Goal: Task Accomplishment & Management: Complete application form

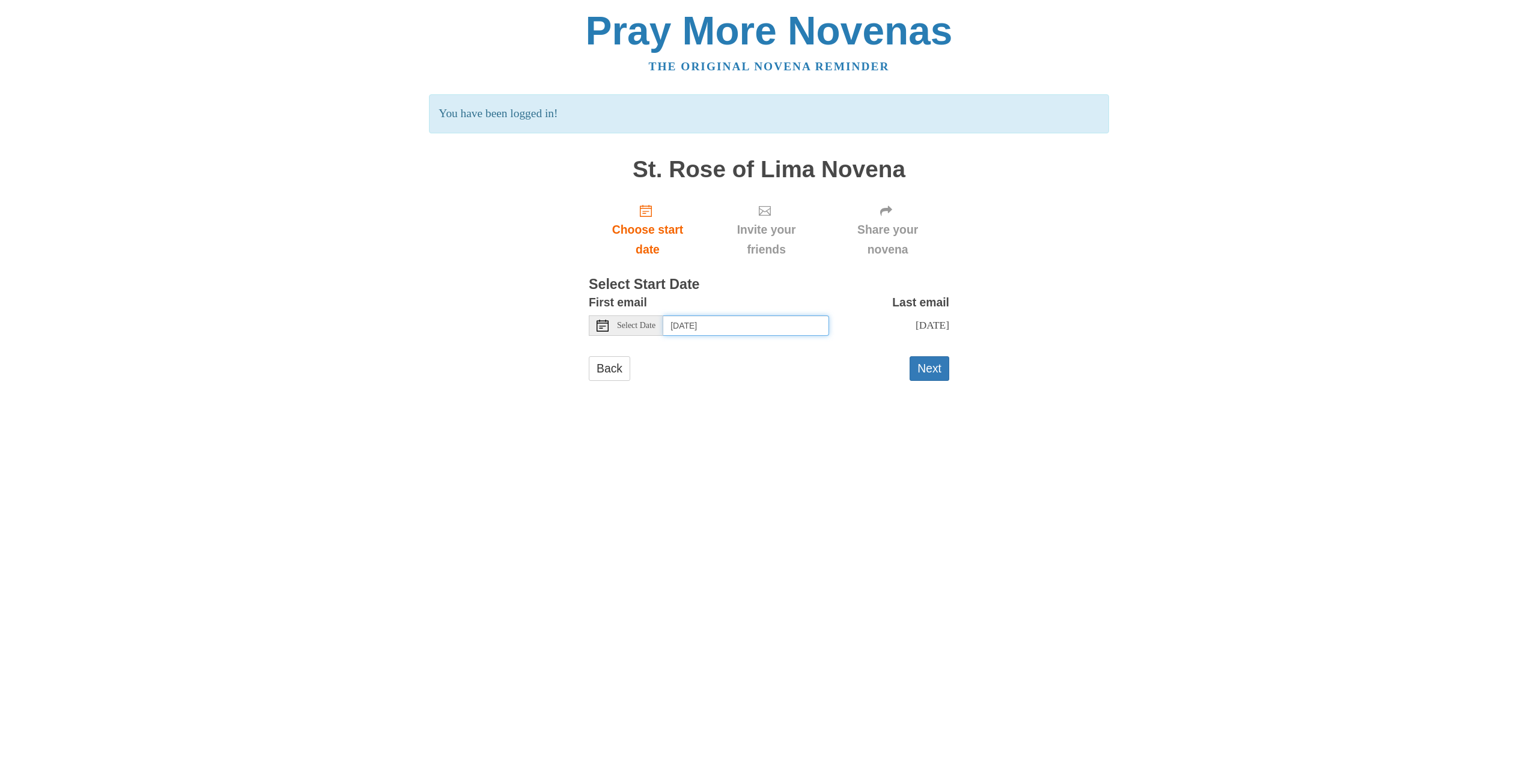
click at [774, 325] on input "Saturday, August 16th" at bounding box center [746, 325] width 166 height 20
type input "Friday, August 15th"
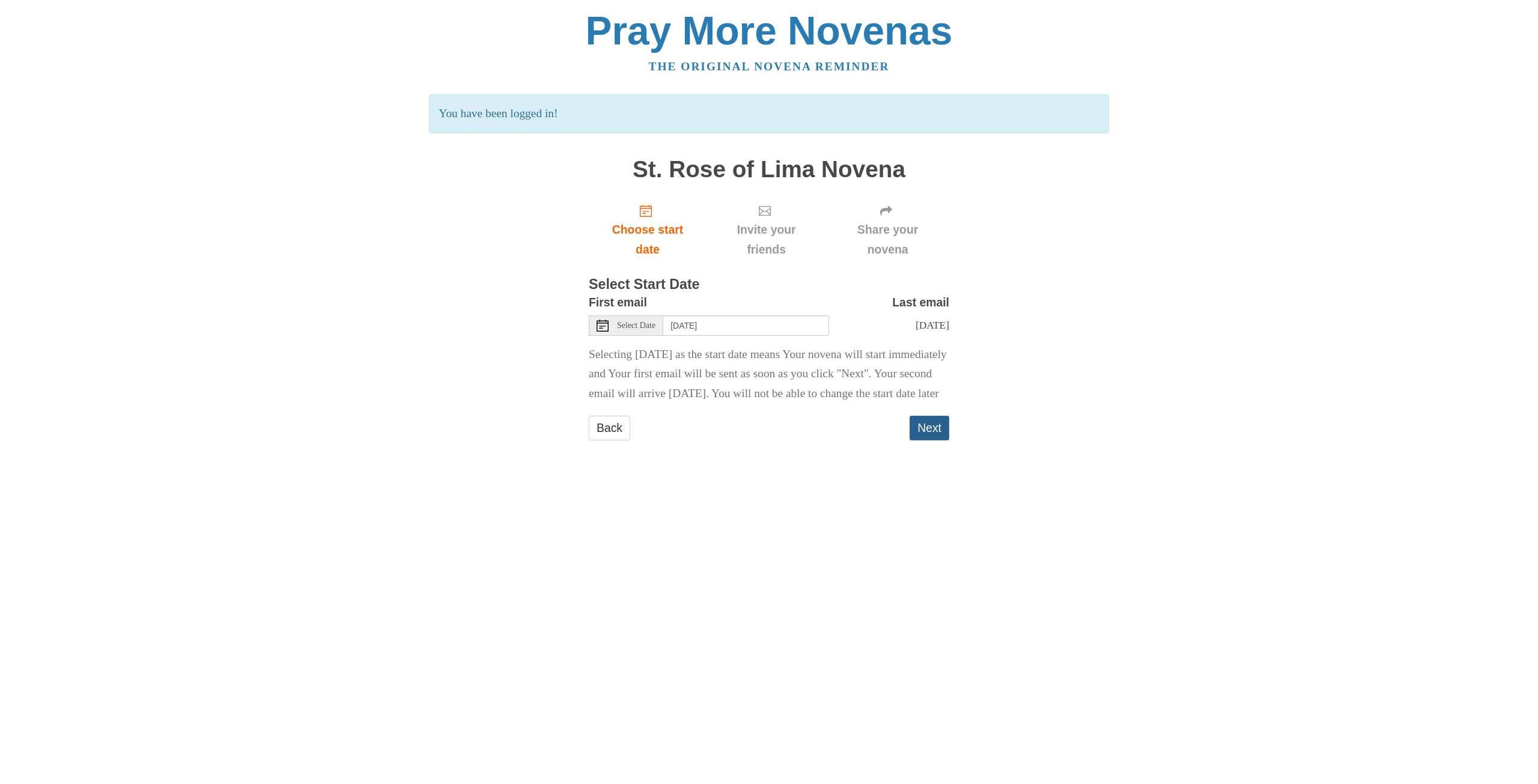
click at [931, 440] on button "Next" at bounding box center [929, 428] width 39 height 25
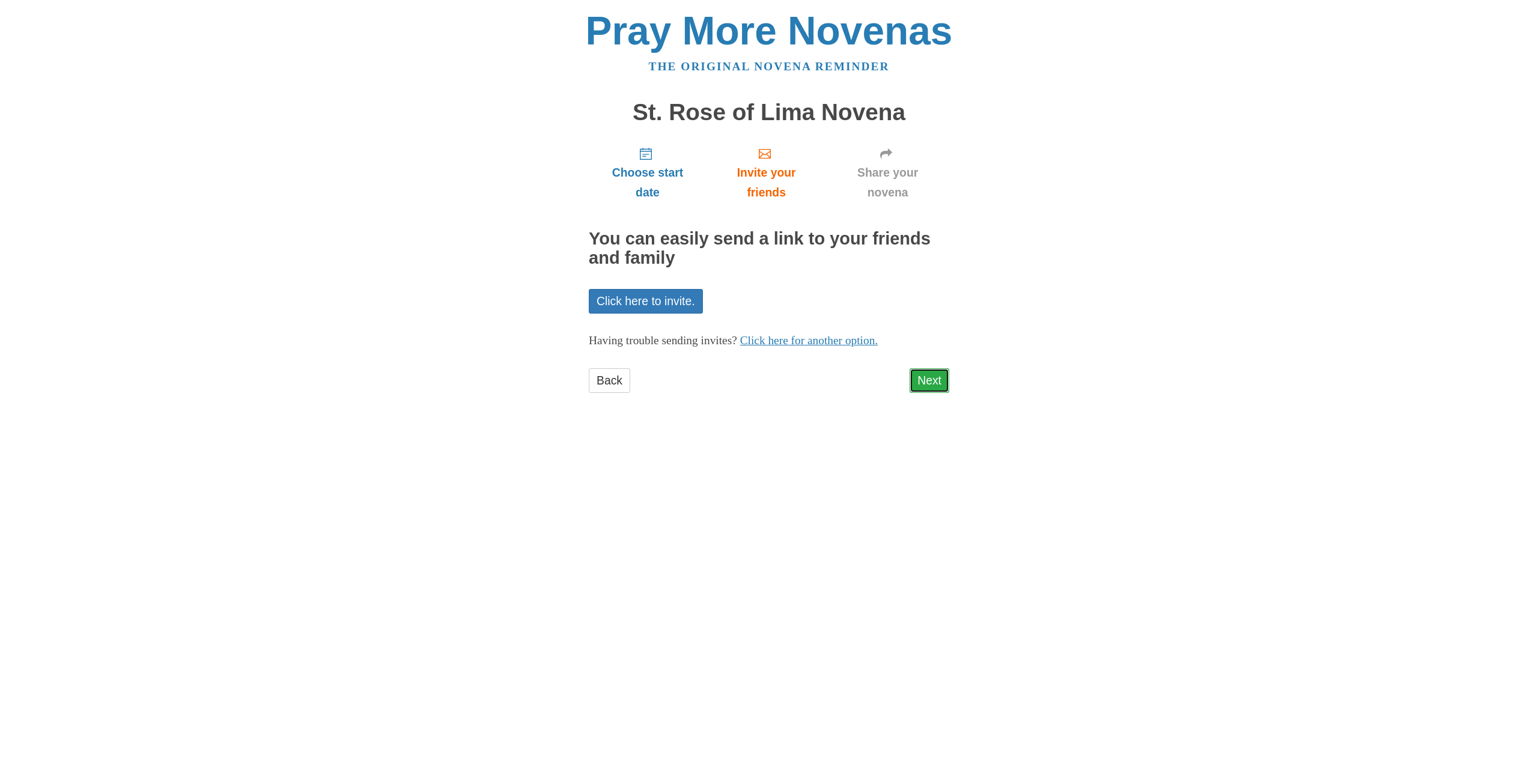
click at [936, 381] on link "Next" at bounding box center [929, 381] width 39 height 25
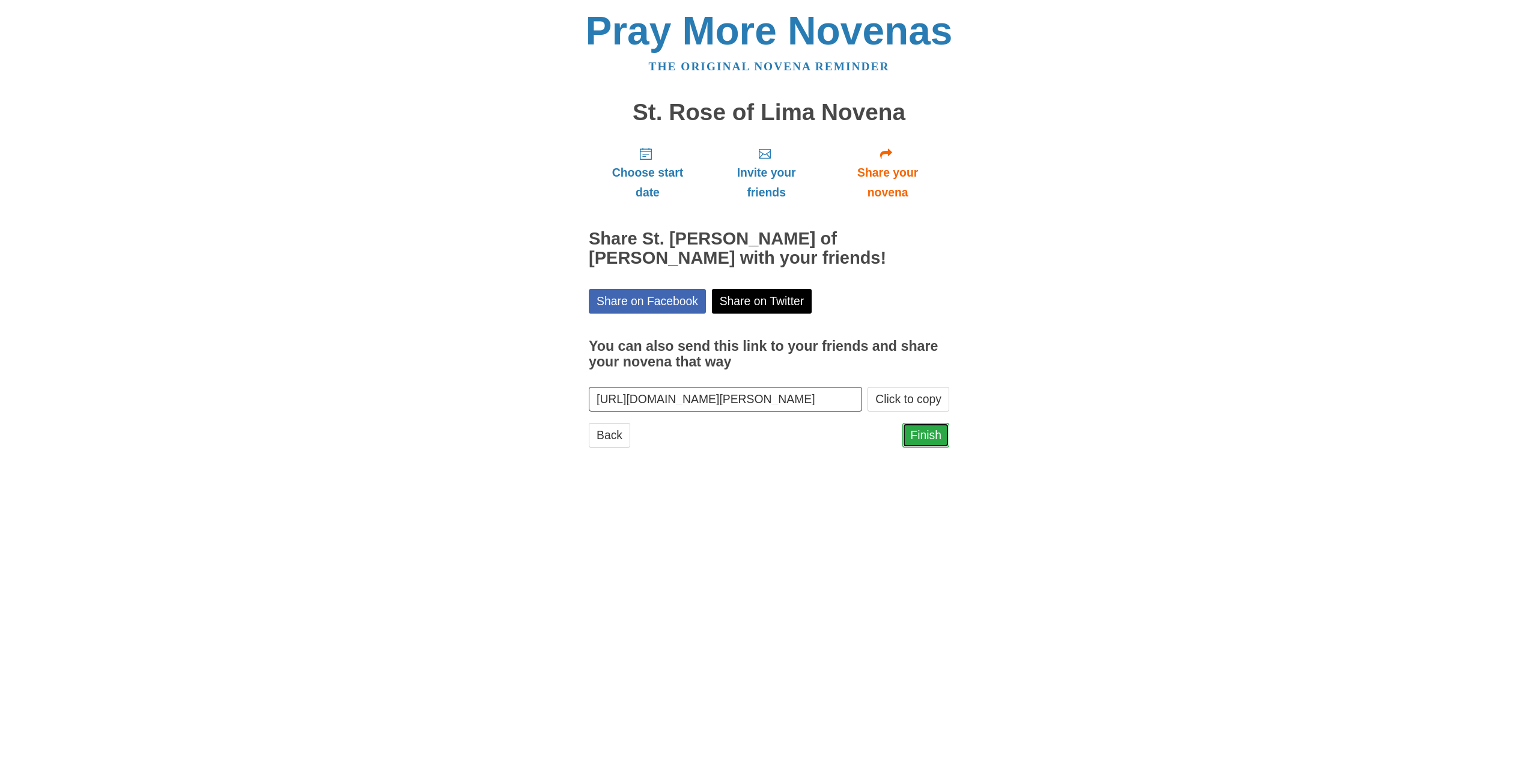
click at [931, 437] on link "Finish" at bounding box center [926, 435] width 47 height 25
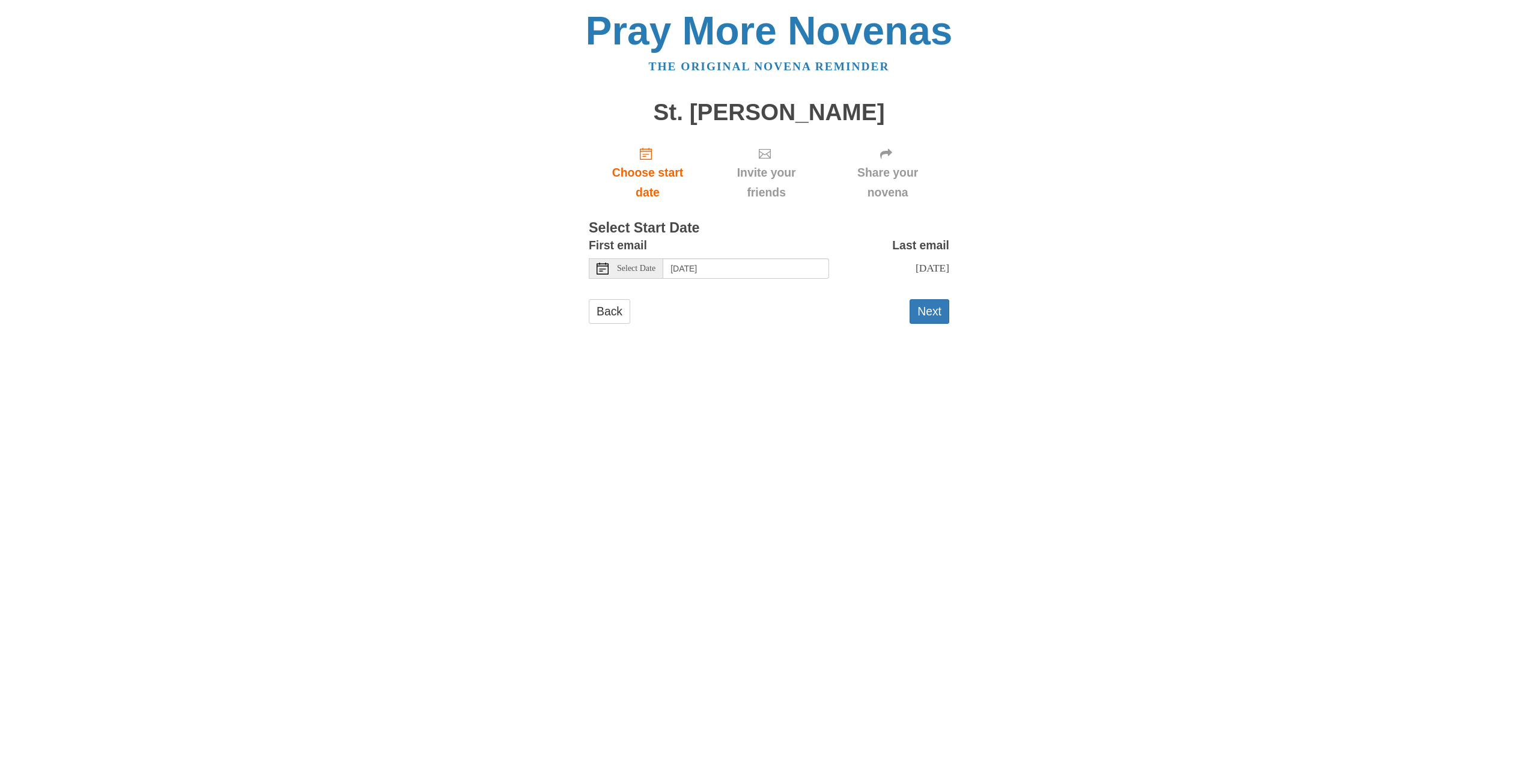
click at [655, 273] on span "Select Date" at bounding box center [637, 268] width 39 height 8
type input "[DATE]"
click at [939, 324] on button "Next" at bounding box center [929, 311] width 39 height 25
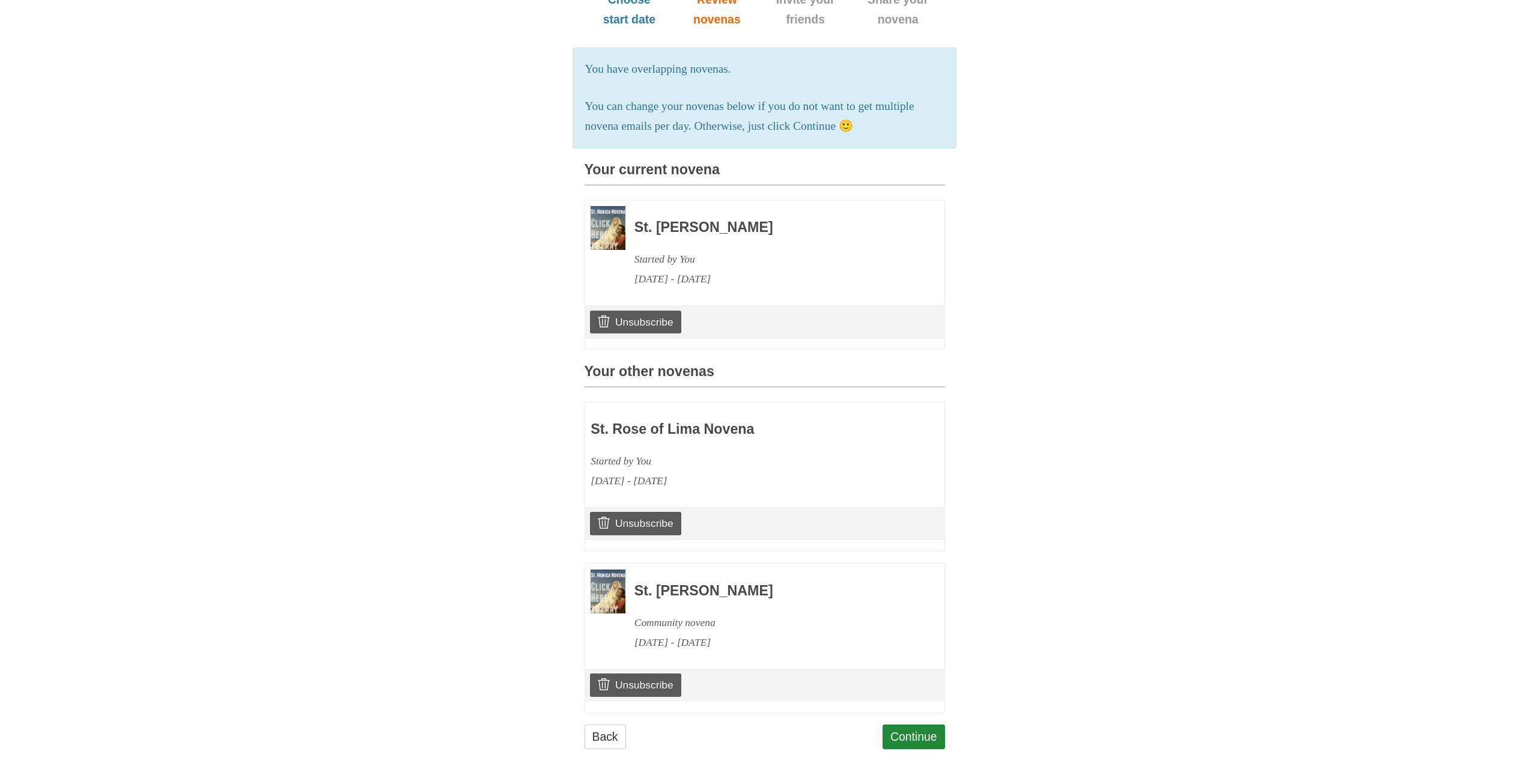
scroll to position [193, 0]
drag, startPoint x: 651, startPoint y: 690, endPoint x: 833, endPoint y: 78, distance: 638.5
click at [652, 690] on link "Unsubscribe" at bounding box center [635, 685] width 90 height 23
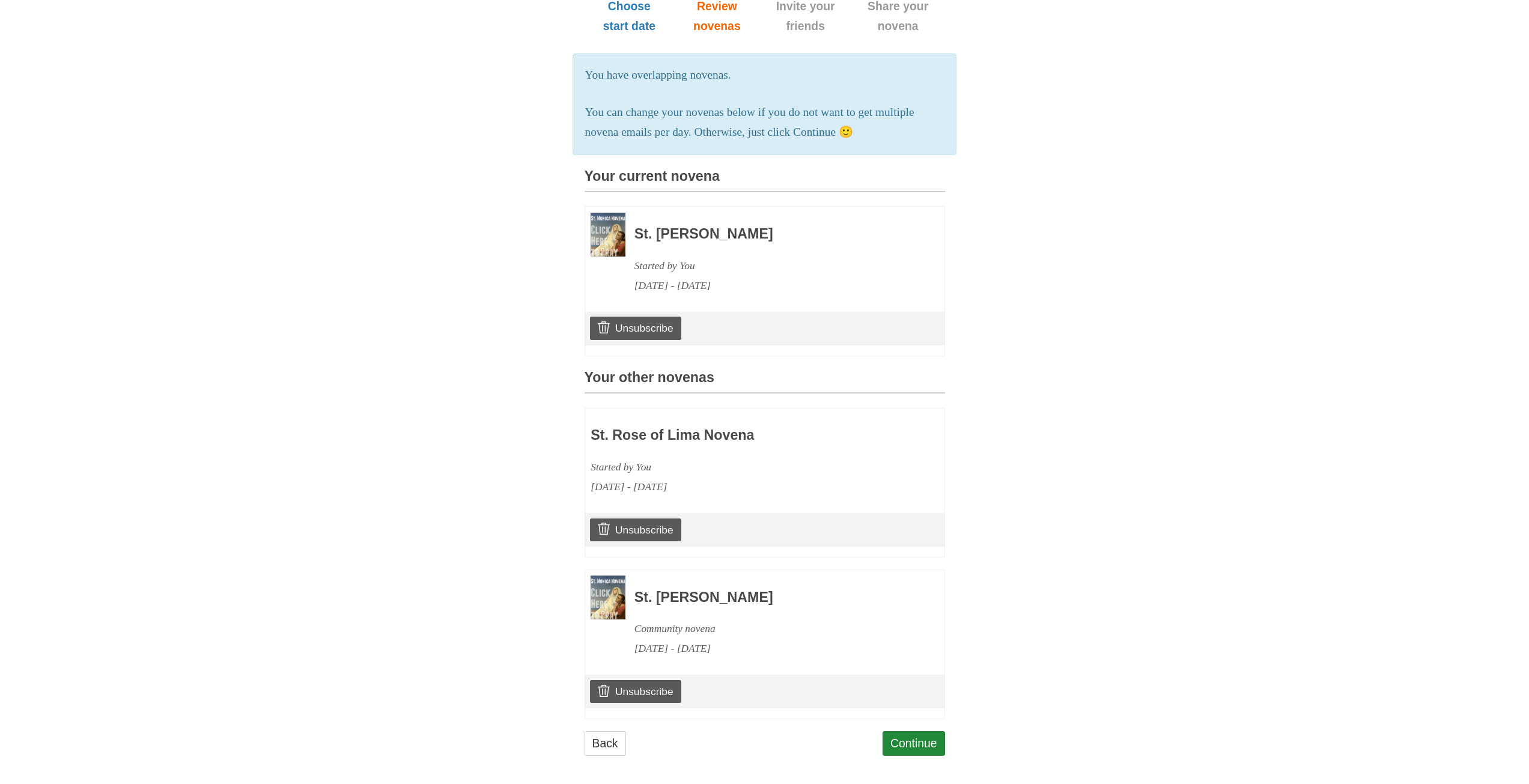
scroll to position [249, 0]
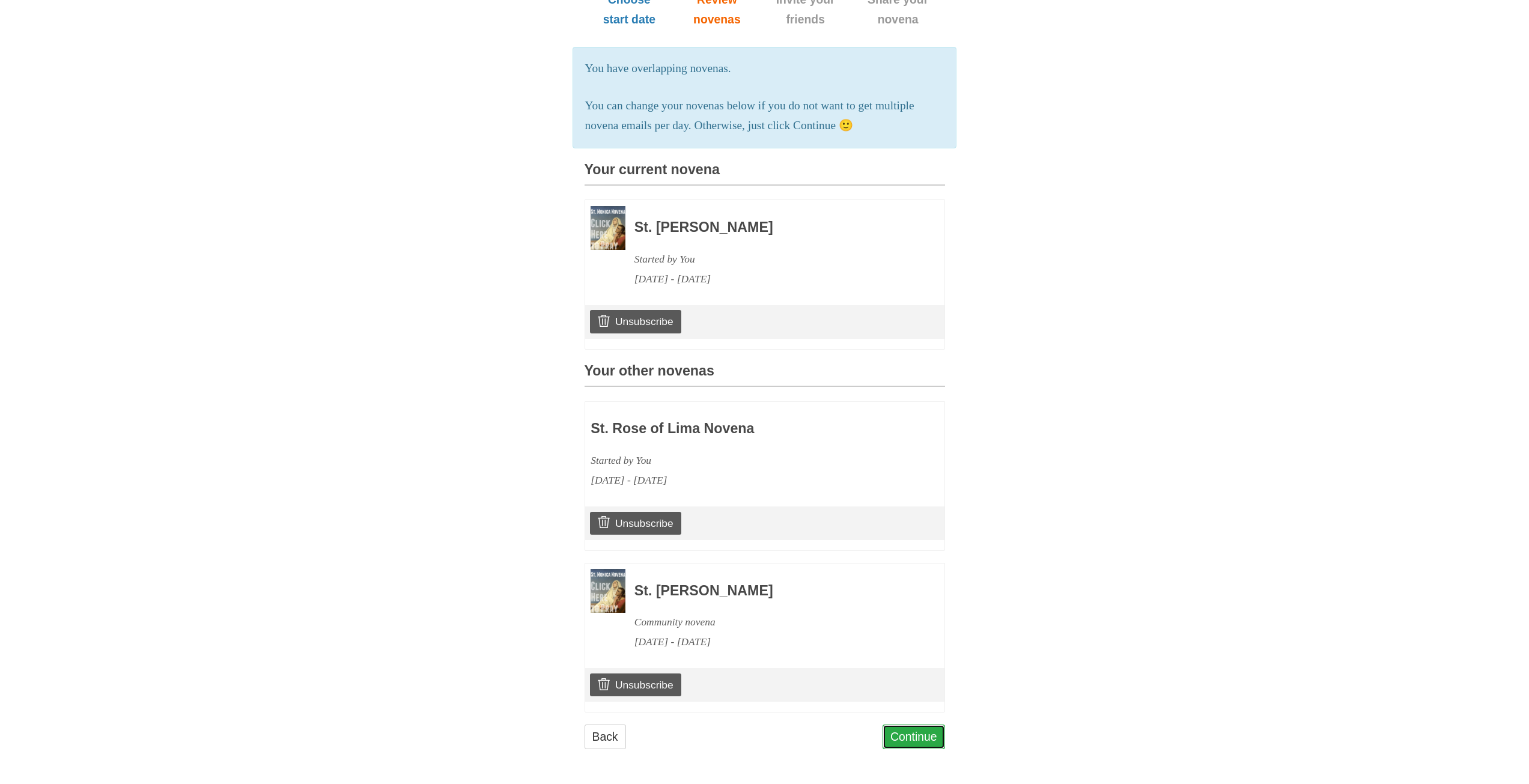
click at [906, 739] on link "Continue" at bounding box center [913, 737] width 63 height 25
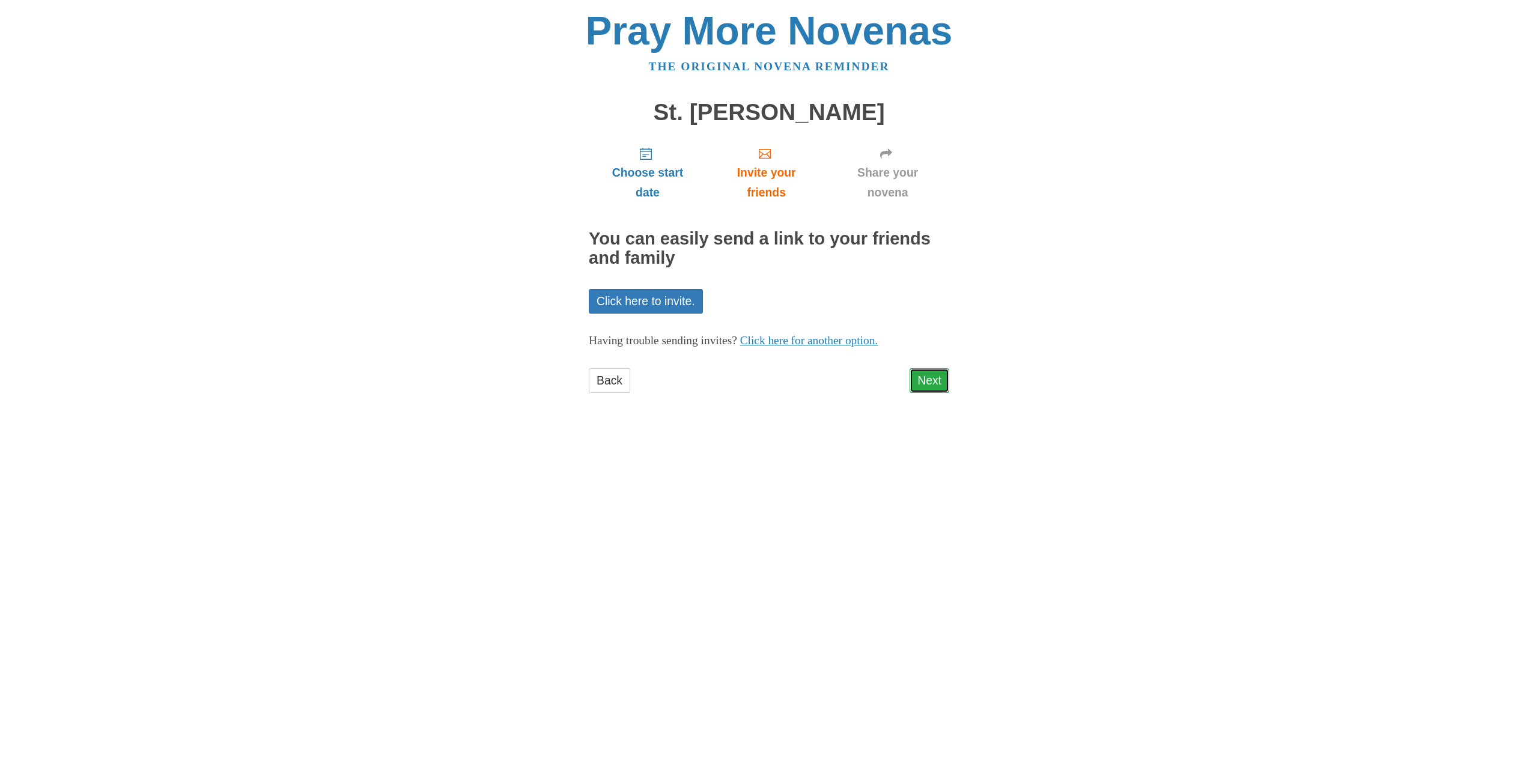
click at [941, 379] on link "Next" at bounding box center [929, 381] width 39 height 25
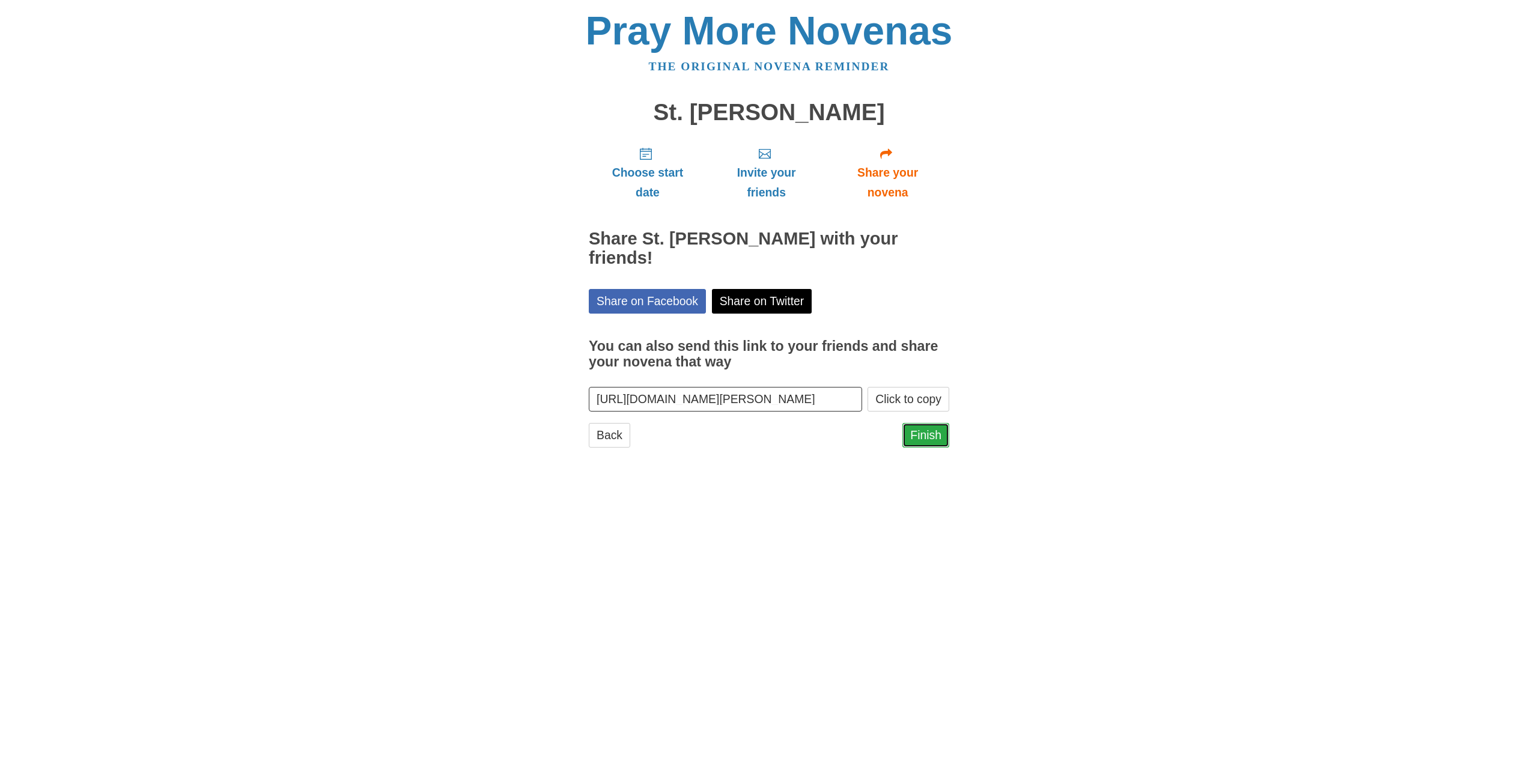
click at [933, 423] on link "Finish" at bounding box center [926, 435] width 47 height 25
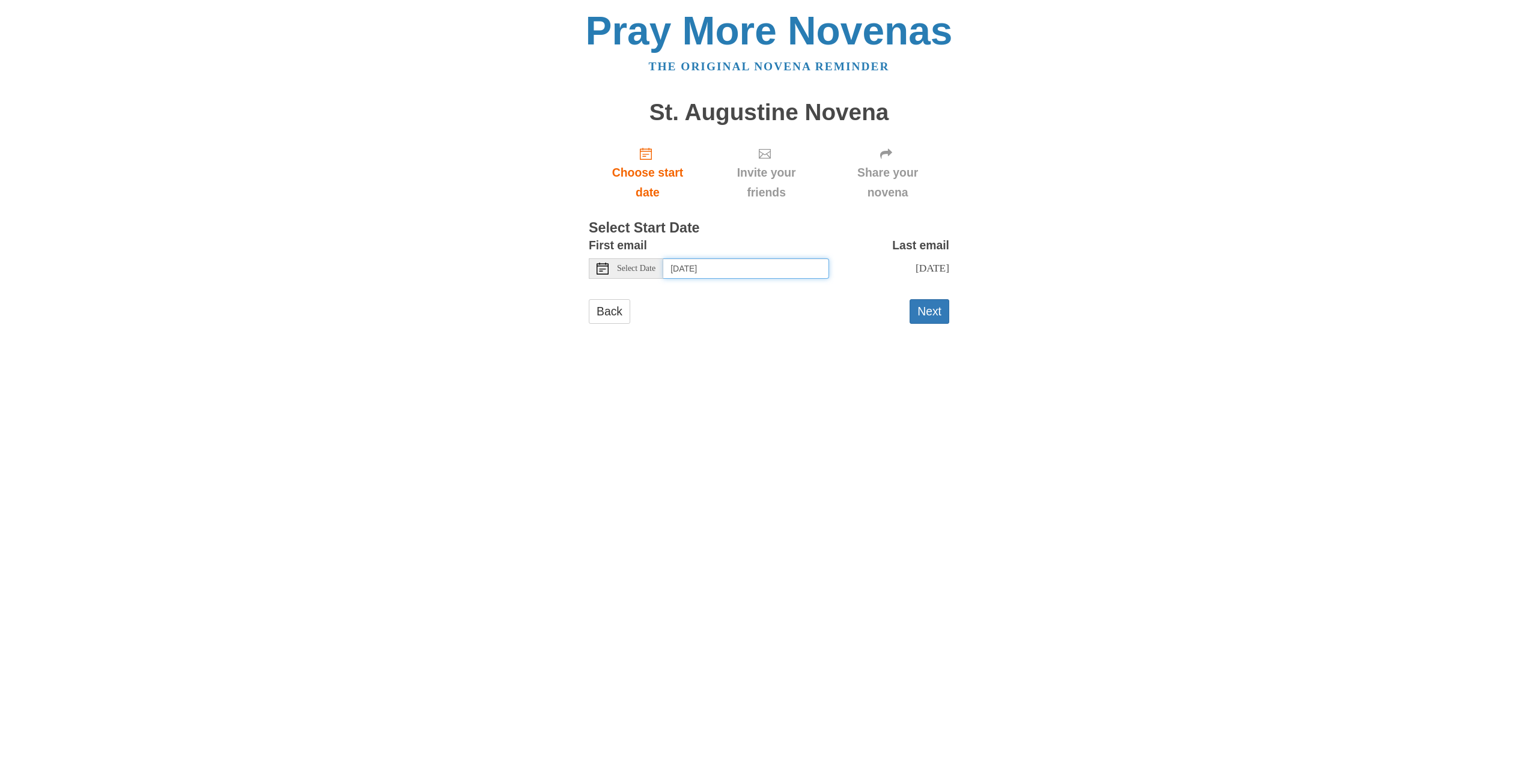
click at [768, 270] on input "[DATE]" at bounding box center [746, 268] width 166 height 20
click at [779, 266] on input "[DATE]" at bounding box center [746, 268] width 166 height 20
type input "Tuesday, August 19th"
click at [913, 313] on button "Next" at bounding box center [929, 311] width 39 height 25
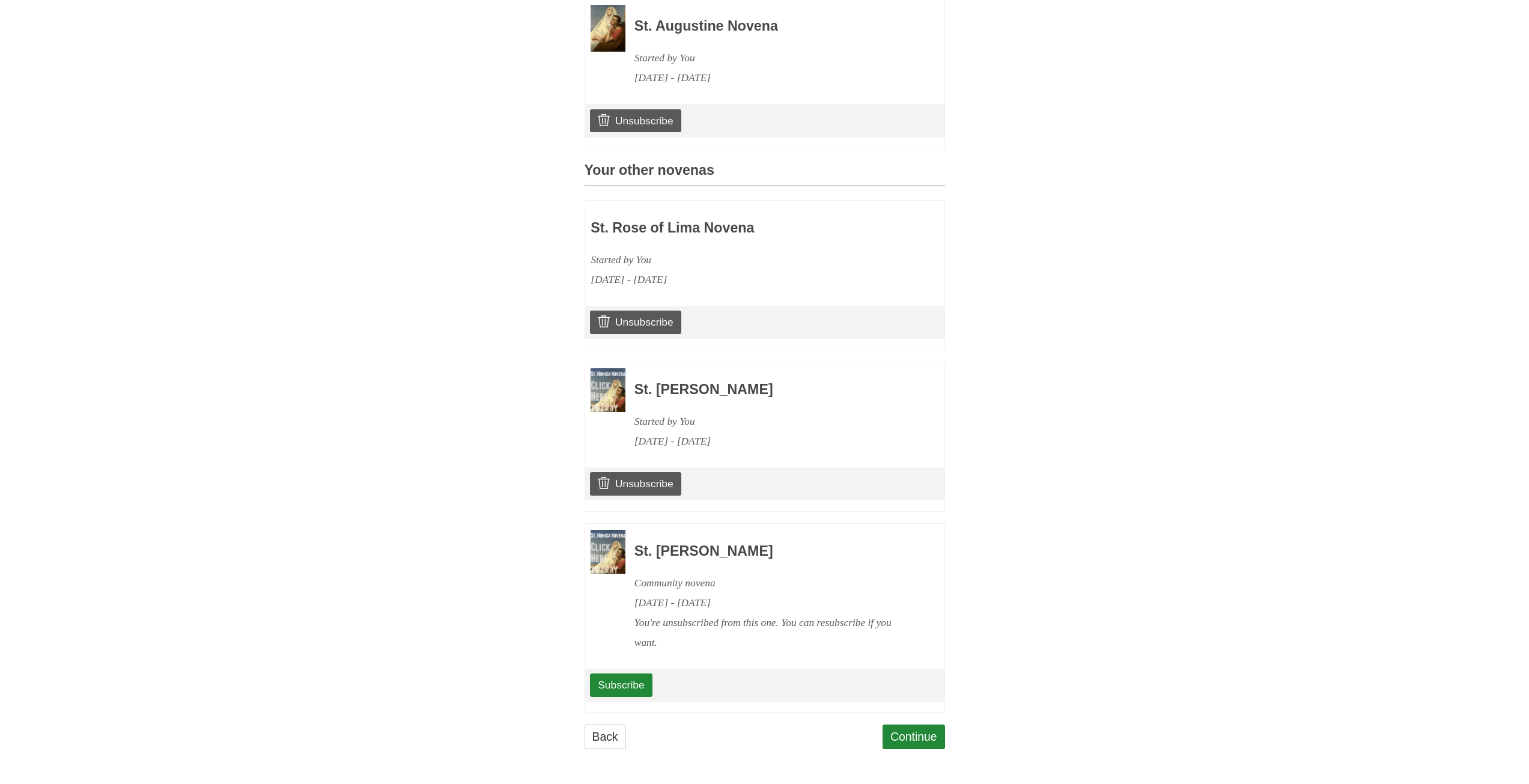
scroll to position [394, 0]
drag, startPoint x: 902, startPoint y: 740, endPoint x: 909, endPoint y: 737, distance: 7.6
click at [902, 739] on link "Continue" at bounding box center [913, 737] width 63 height 25
